Goal: Find specific page/section: Find specific page/section

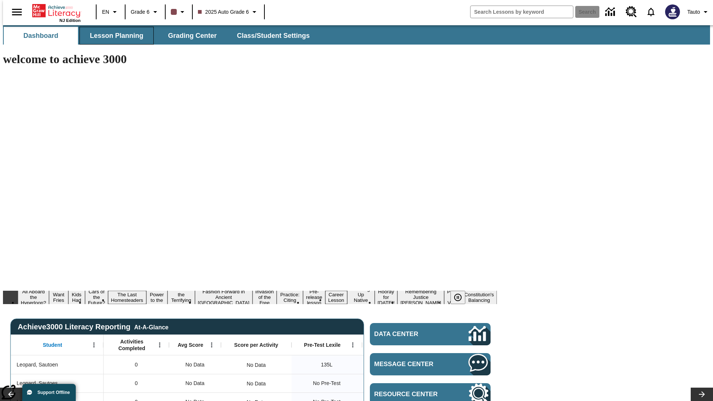
click at [114, 36] on span "Lesson Planning" at bounding box center [116, 36] width 53 height 9
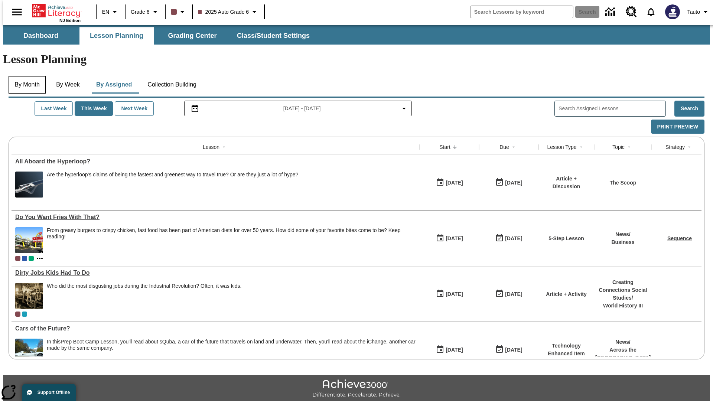
click at [25, 76] on button "By Month" at bounding box center [27, 85] width 37 height 18
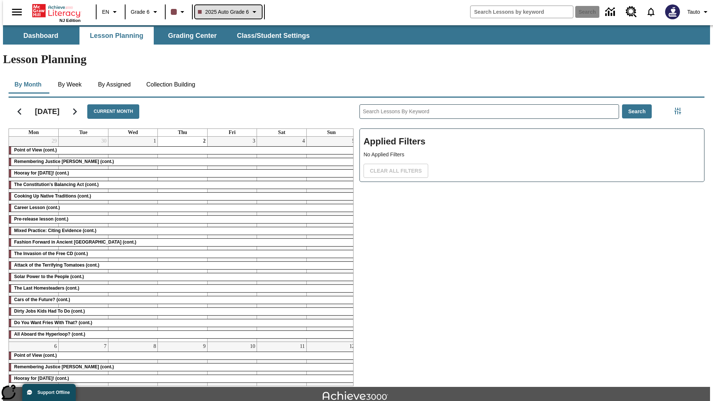
click at [227, 12] on span "2025 Auto Grade 6" at bounding box center [223, 12] width 51 height 8
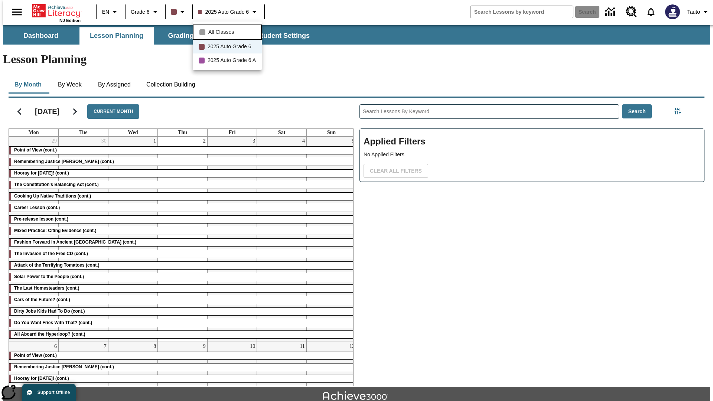
click at [228, 31] on span "All Classes" at bounding box center [221, 32] width 26 height 8
